Goal: Information Seeking & Learning: Find specific page/section

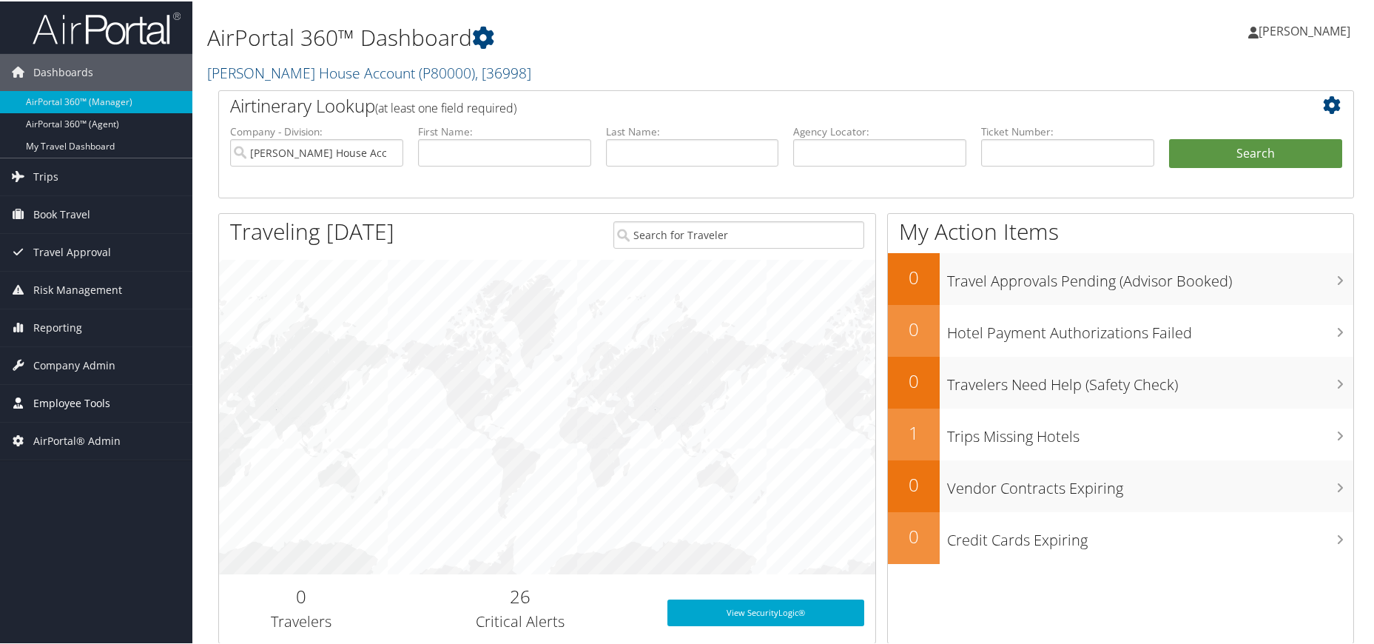
click at [54, 388] on span "Employee Tools" at bounding box center [71, 401] width 77 height 37
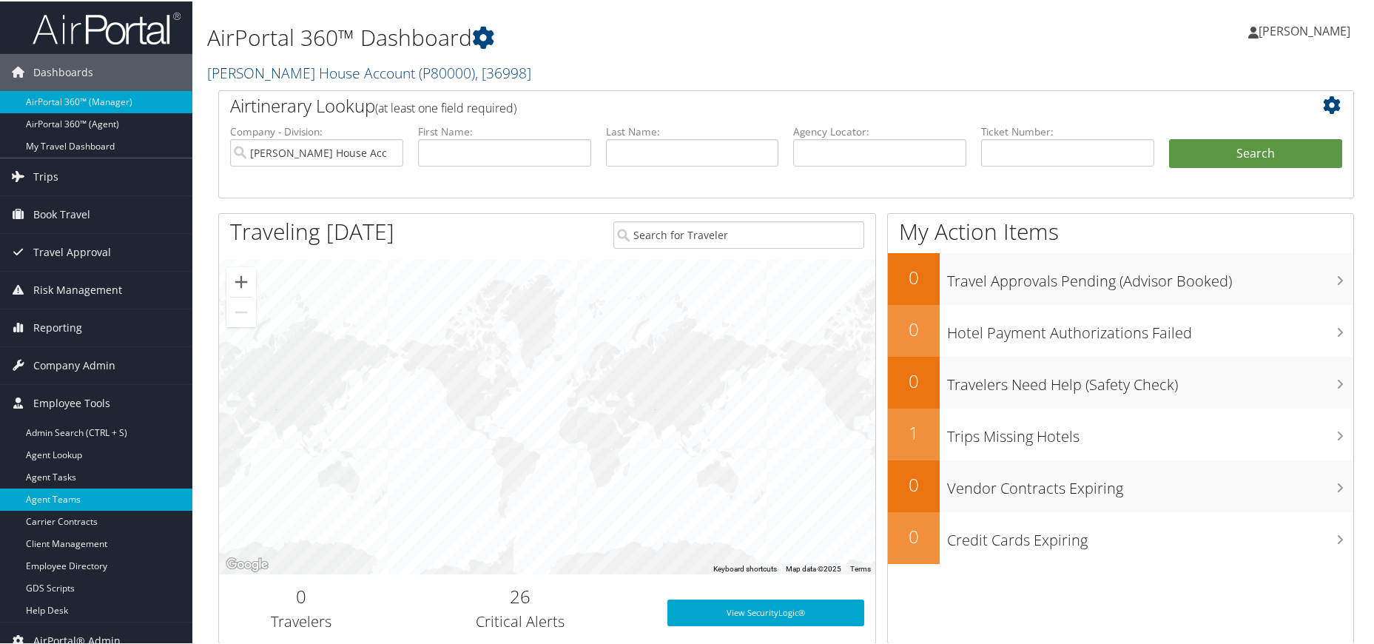
click at [86, 507] on link "Agent Teams" at bounding box center [96, 498] width 192 height 22
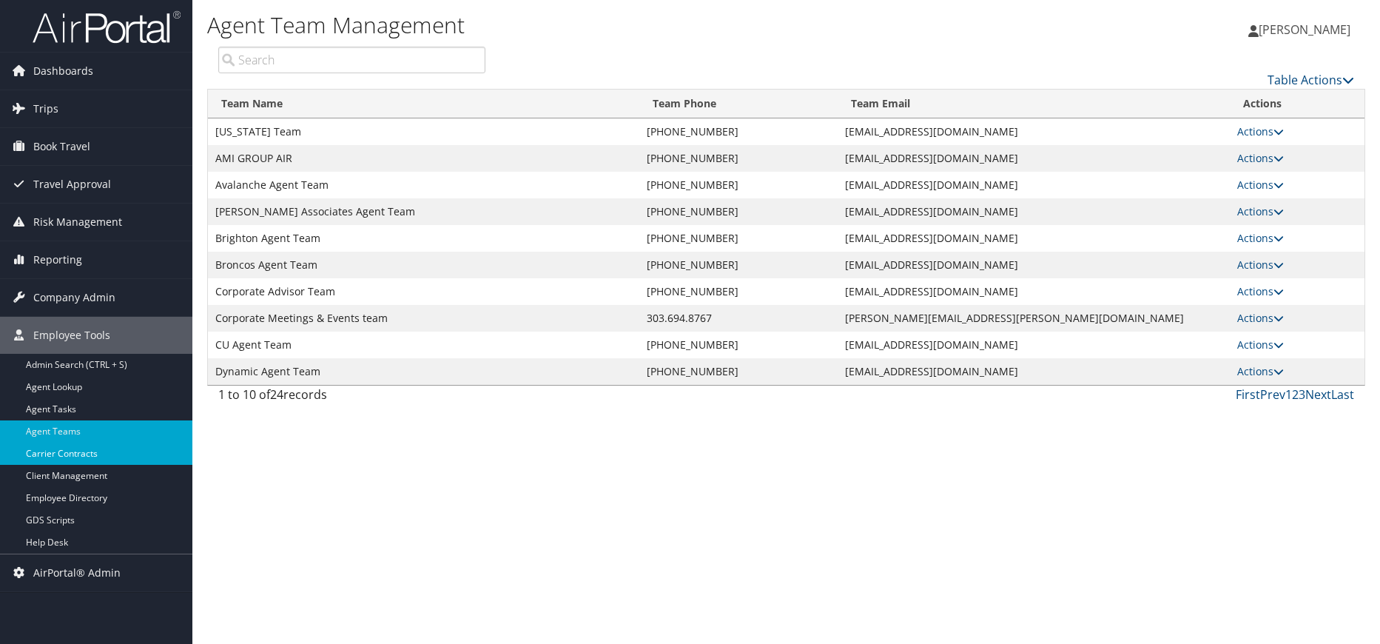
click at [95, 454] on link "Carrier Contracts" at bounding box center [96, 454] width 192 height 22
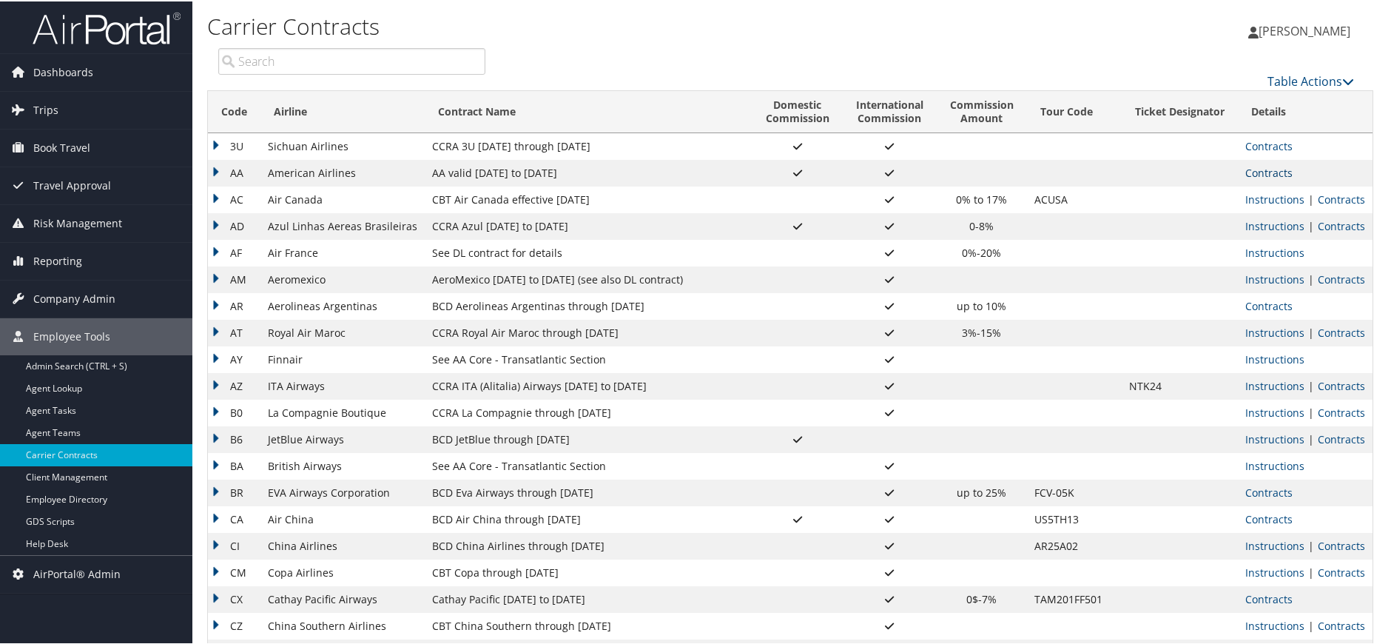
click at [1263, 175] on link "Contracts" at bounding box center [1269, 171] width 47 height 14
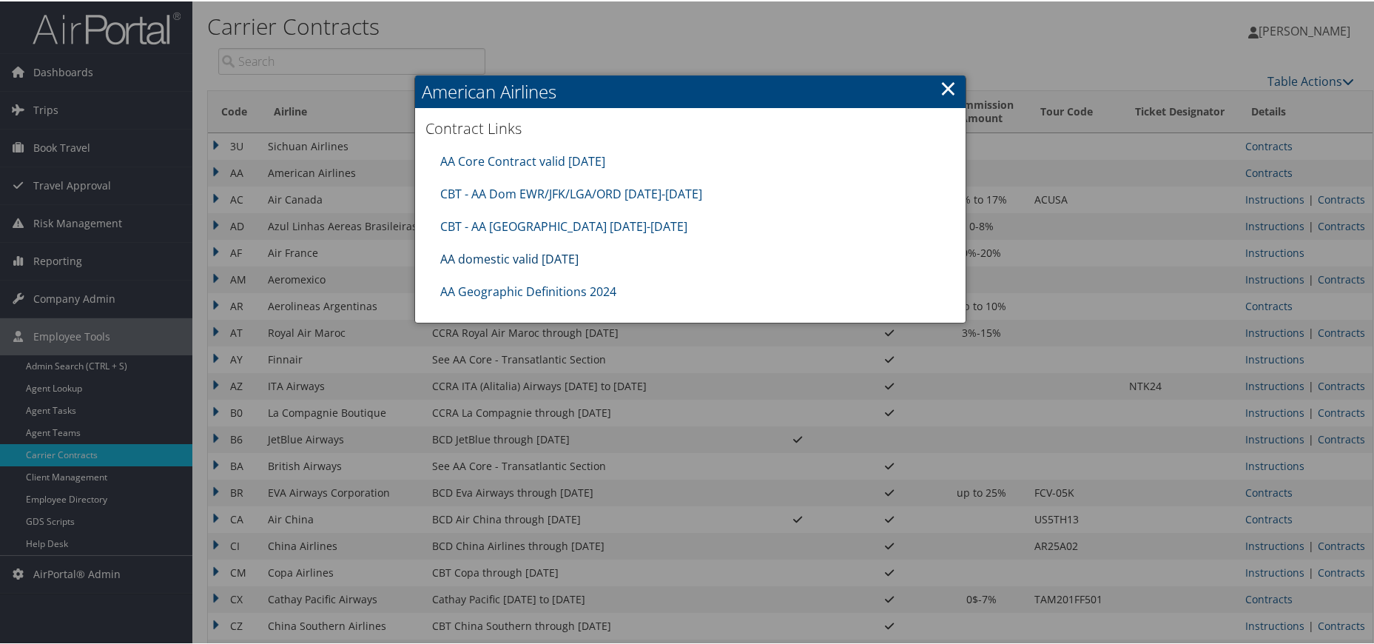
click at [521, 261] on link "AA domestic valid [DATE]" at bounding box center [510, 257] width 138 height 16
click at [535, 157] on link "AA Core Contract valid [DATE]" at bounding box center [523, 160] width 165 height 16
click at [499, 286] on link "AA Geographic Definitions 2024" at bounding box center [529, 290] width 176 height 16
